Goal: Task Accomplishment & Management: Manage account settings

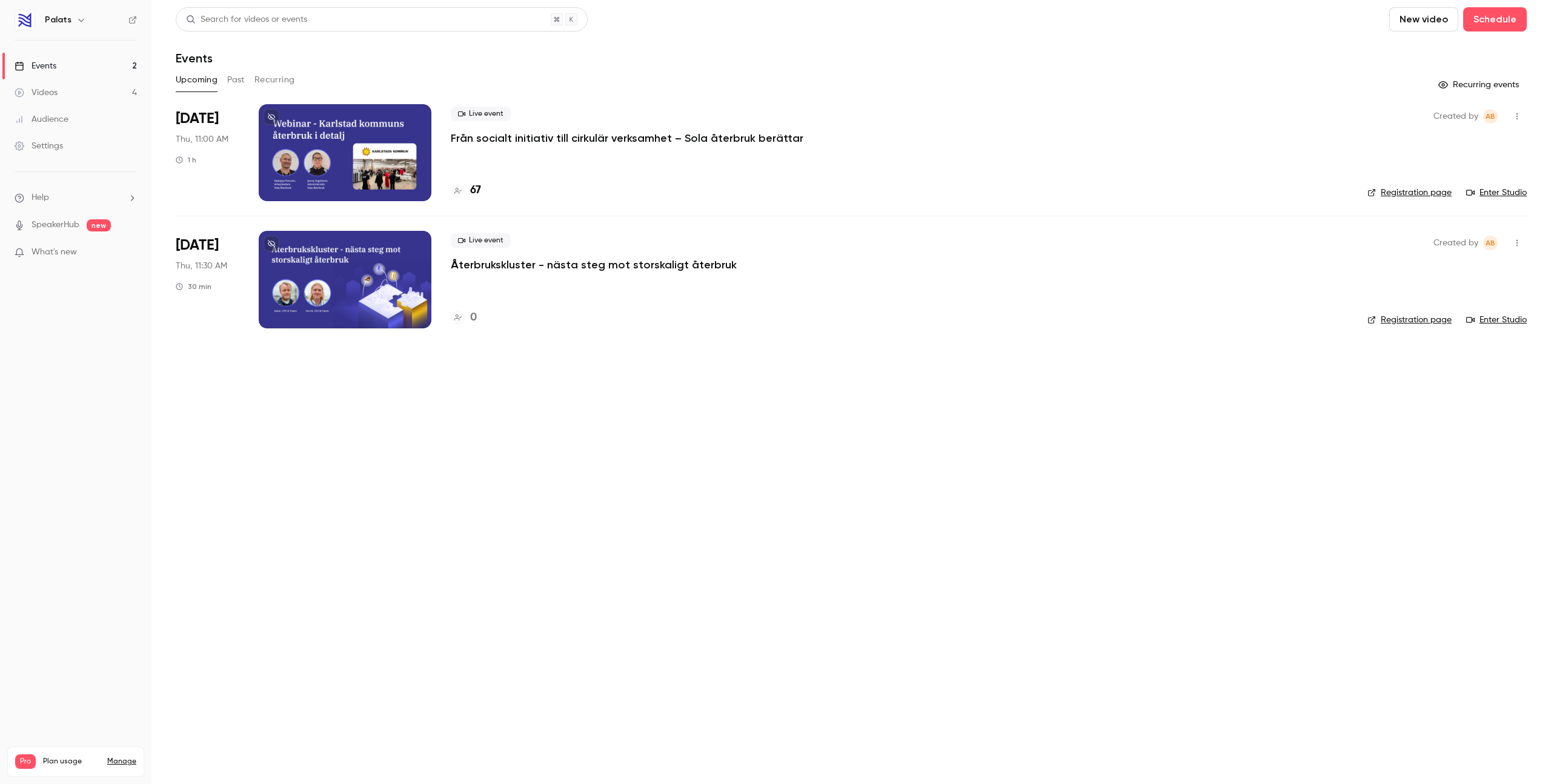
click at [601, 133] on p "Från socialt initiativ till cirkulär verksamhet – Sola återbruk berättar" at bounding box center [627, 138] width 353 height 14
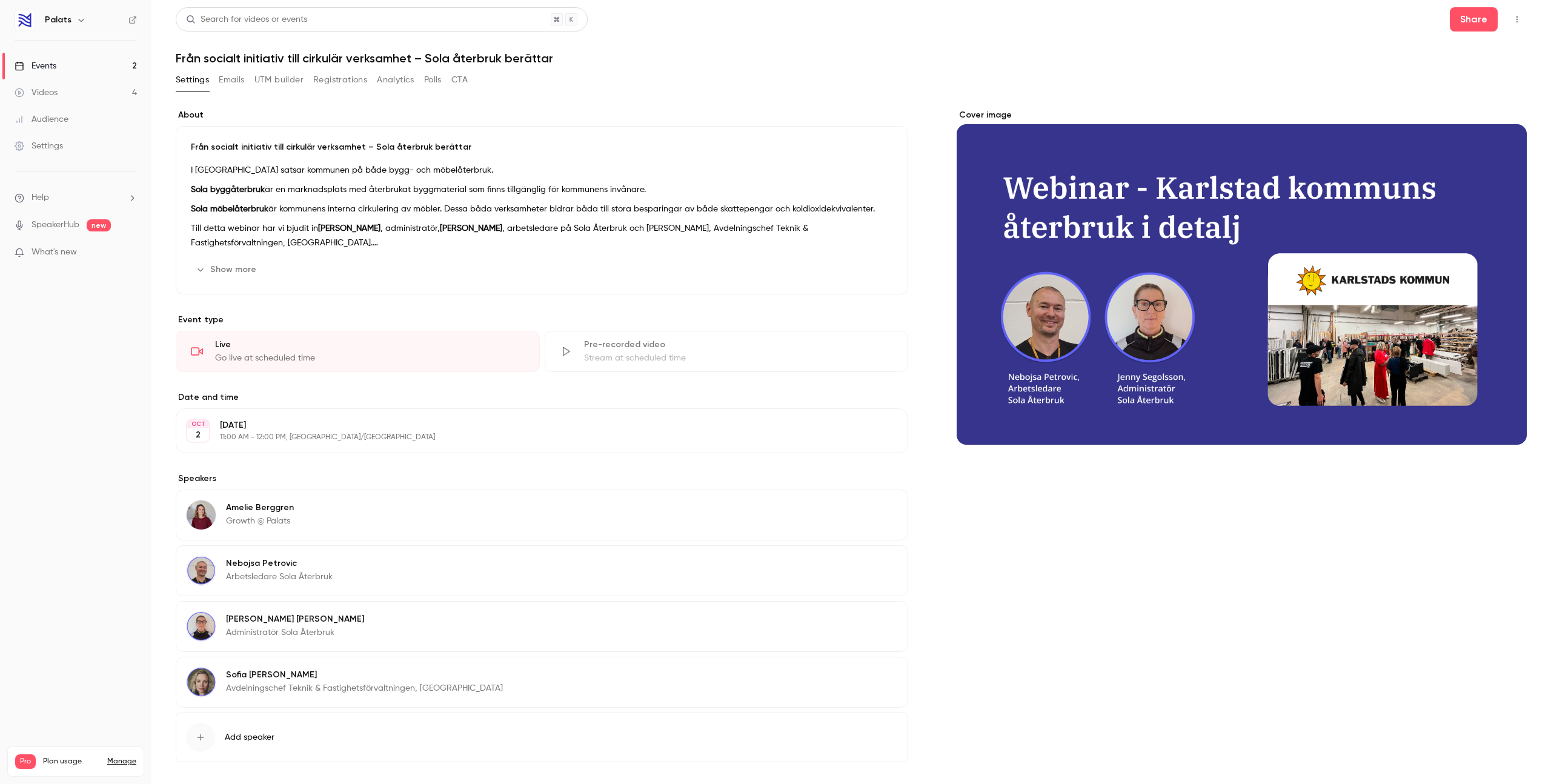
click at [345, 75] on button "Registrations" at bounding box center [340, 80] width 54 height 20
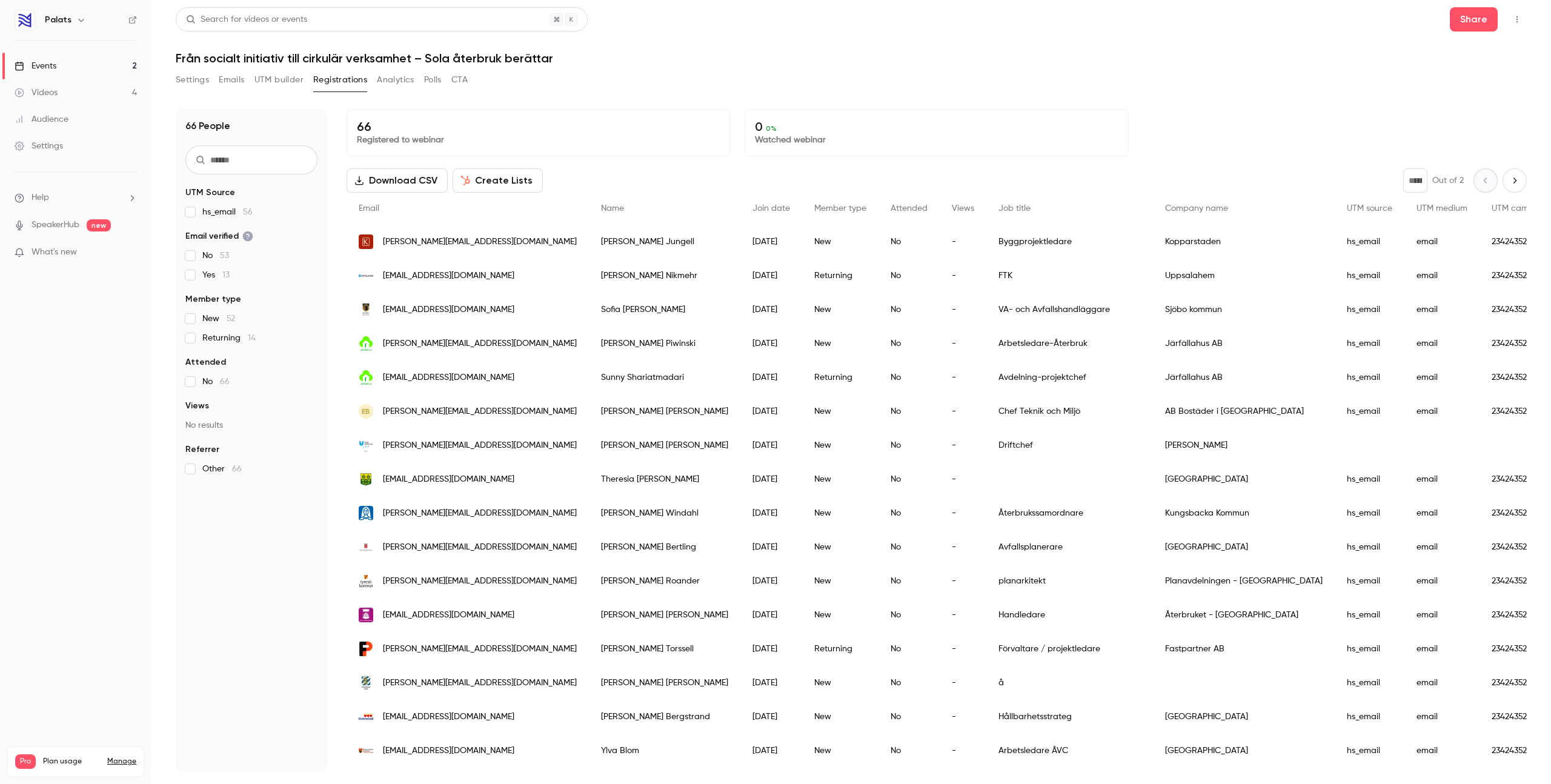
click at [1095, 58] on h1 "Från socialt initiativ till cirkulär verksamhet – Sola återbruk berättar" at bounding box center [851, 58] width 1351 height 14
